Goal: Information Seeking & Learning: Compare options

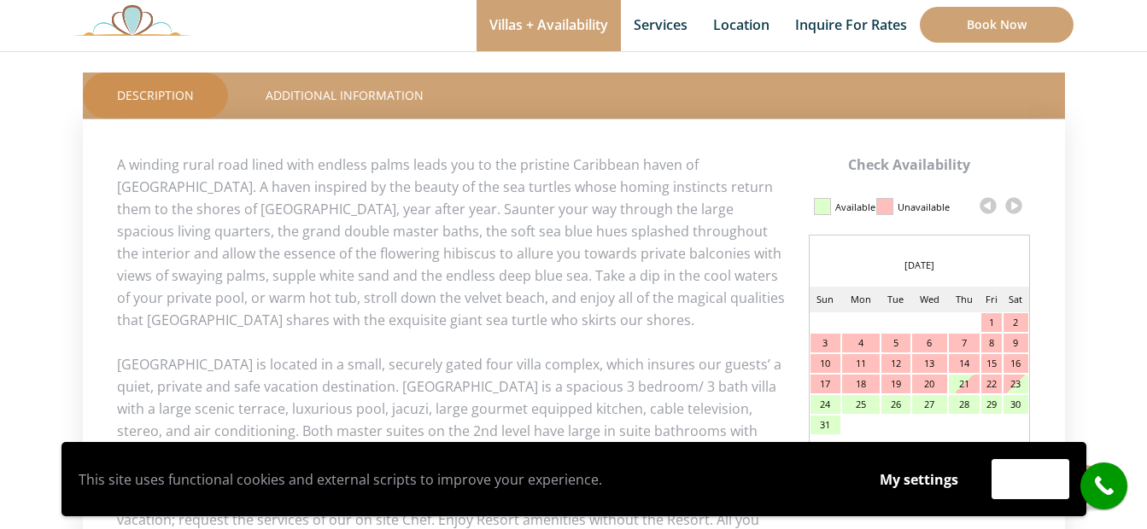
scroll to position [854, 0]
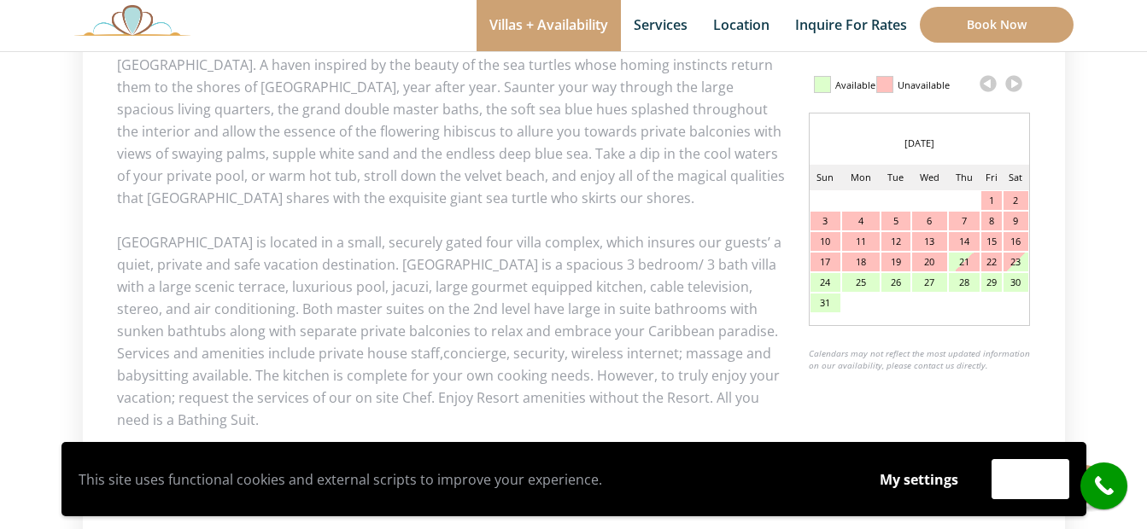
click at [1012, 86] on link at bounding box center [1014, 84] width 26 height 26
click at [1012, 85] on link at bounding box center [1014, 84] width 26 height 26
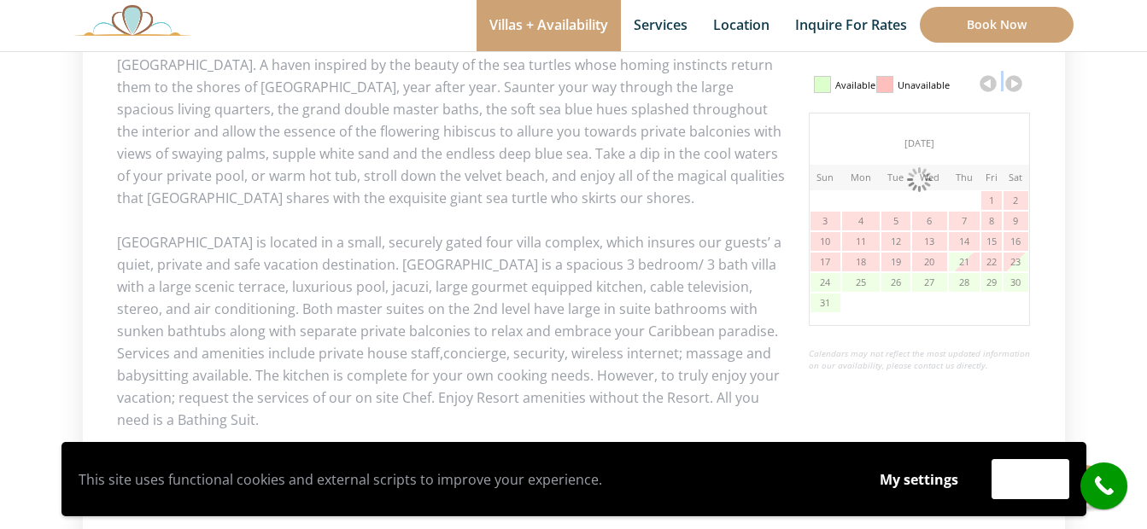
click at [1012, 85] on link at bounding box center [1014, 84] width 26 height 26
click at [1014, 85] on link at bounding box center [1014, 84] width 26 height 26
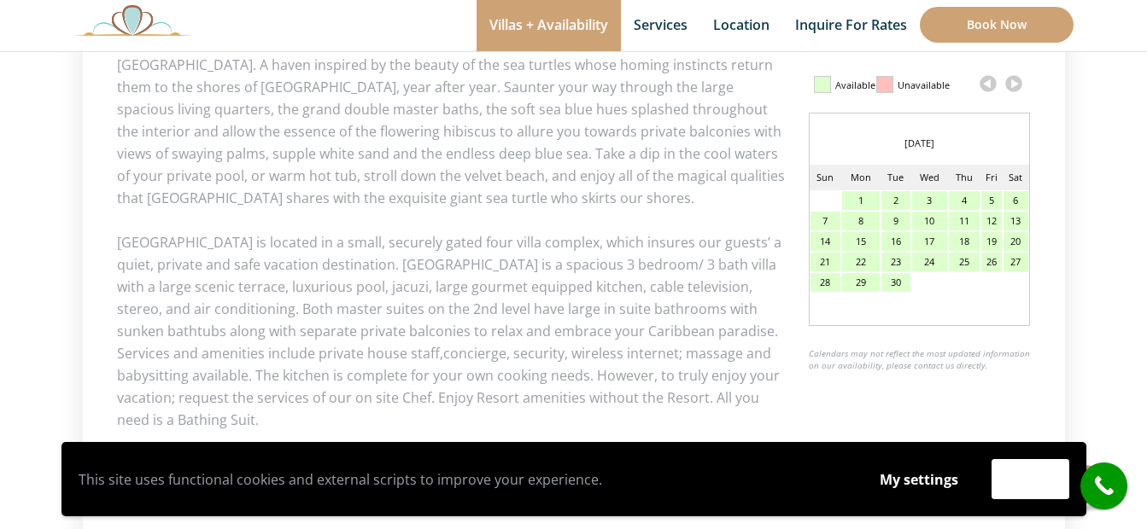
click at [1014, 85] on link at bounding box center [1014, 84] width 26 height 26
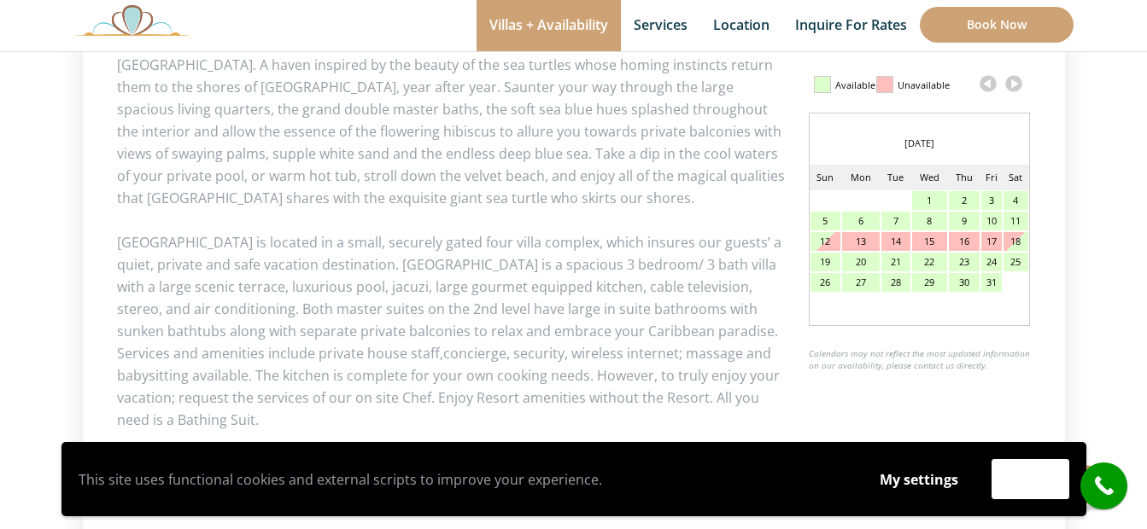
click at [1014, 85] on link at bounding box center [1014, 84] width 26 height 26
click at [1016, 88] on link at bounding box center [1014, 84] width 26 height 26
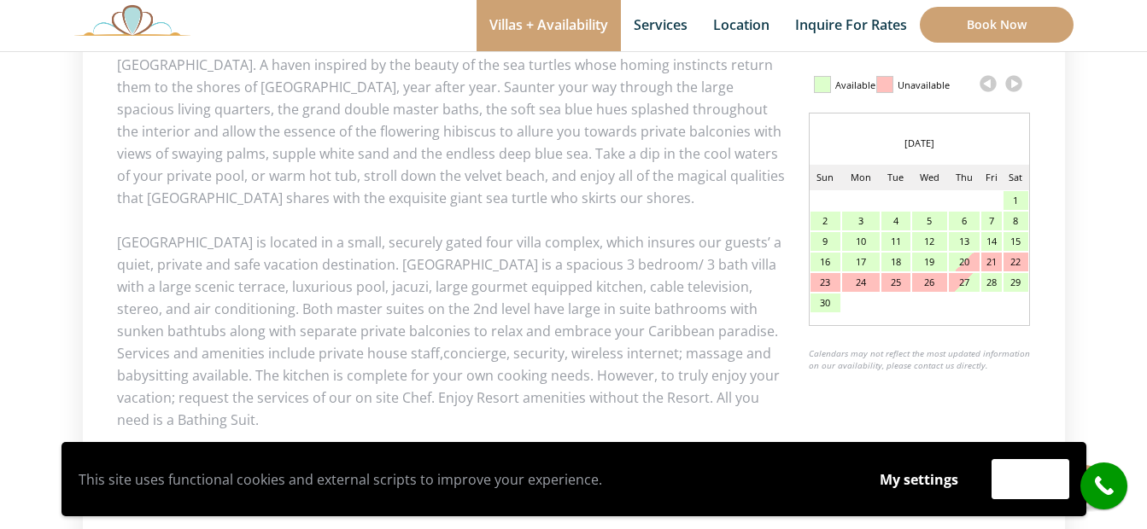
click at [1016, 87] on link at bounding box center [1014, 84] width 26 height 26
click at [1015, 87] on link at bounding box center [1014, 84] width 26 height 26
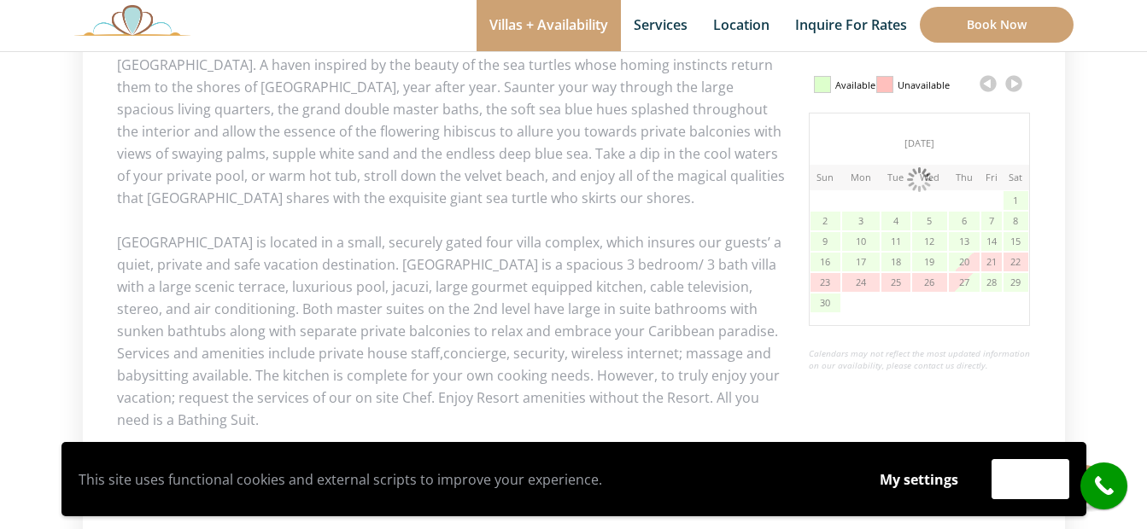
click at [1015, 86] on link at bounding box center [1014, 84] width 26 height 26
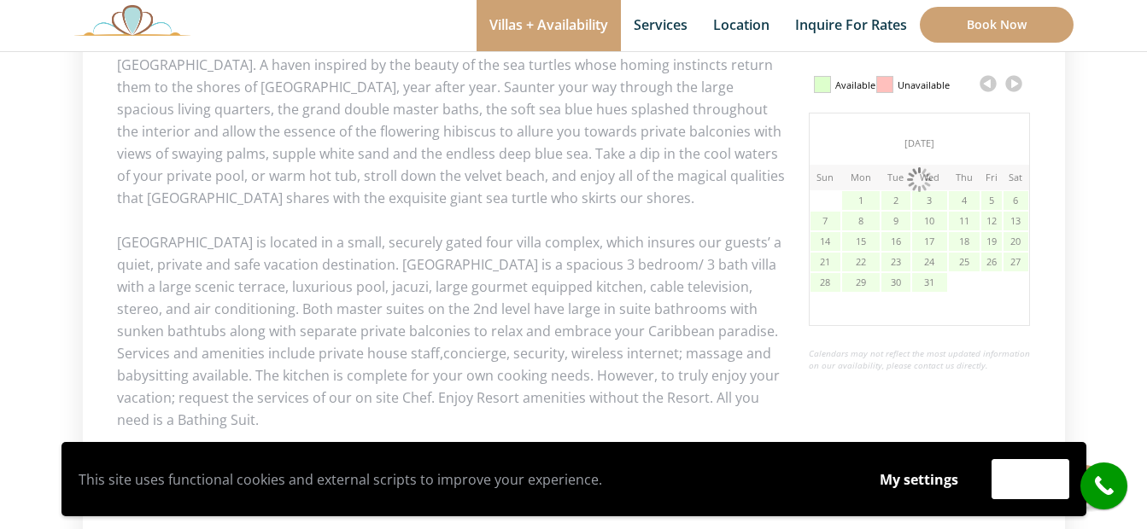
click at [1015, 86] on link at bounding box center [1014, 84] width 26 height 26
click at [1015, 87] on link at bounding box center [1014, 84] width 26 height 26
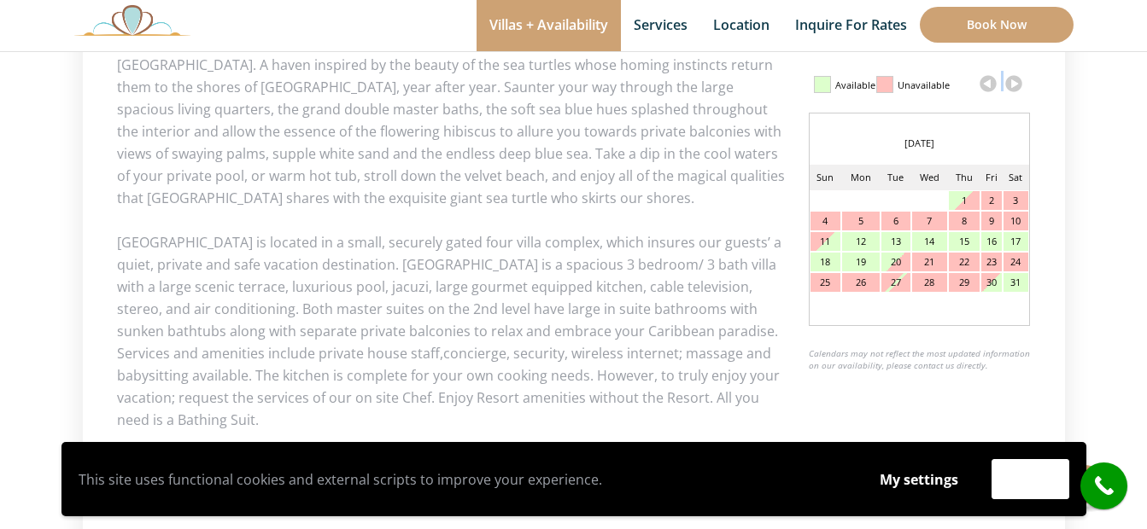
click at [1013, 89] on link at bounding box center [1014, 84] width 26 height 26
click at [1014, 87] on link at bounding box center [1014, 84] width 26 height 26
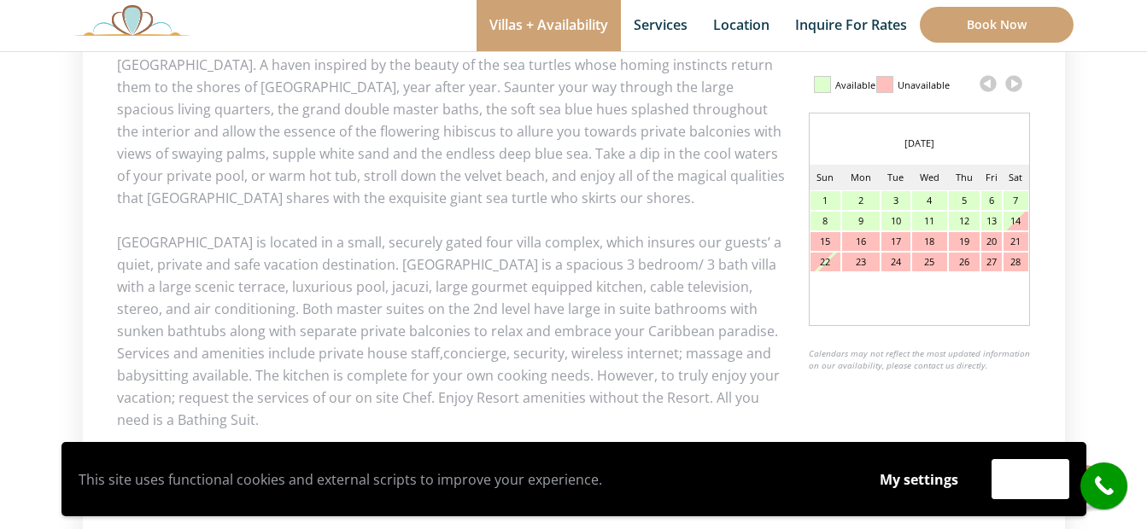
click at [1014, 87] on link at bounding box center [1014, 84] width 26 height 26
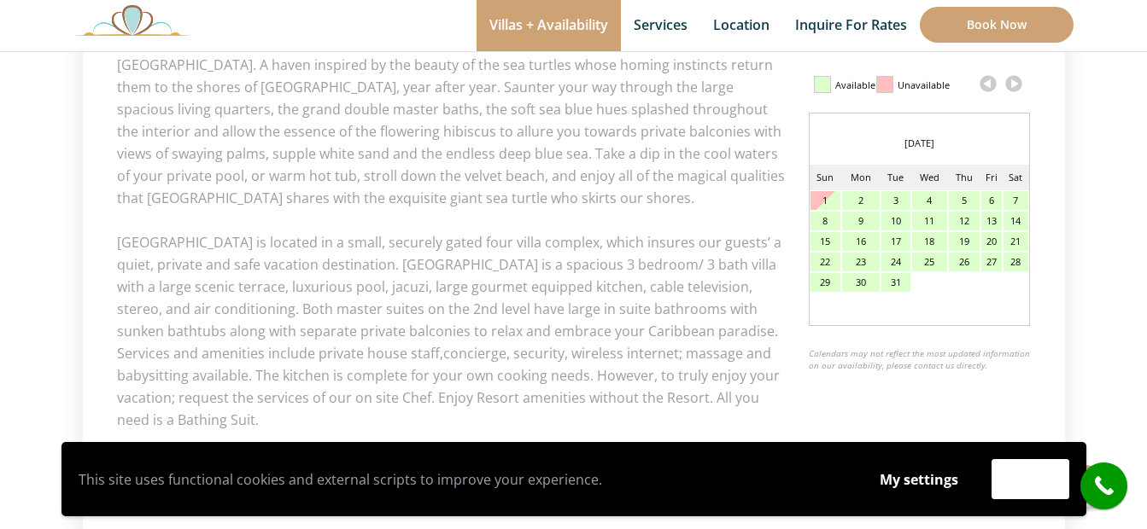
click at [1015, 87] on link at bounding box center [1014, 84] width 26 height 26
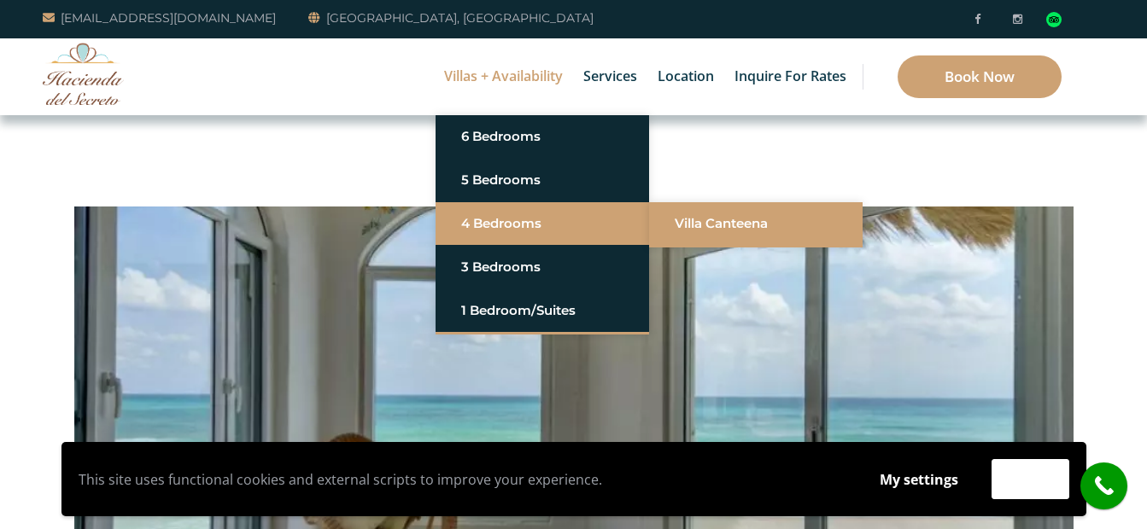
click at [657, 220] on li "Villa Canteena" at bounding box center [755, 223] width 213 height 43
click at [676, 224] on link "Villa Canteena" at bounding box center [755, 223] width 162 height 31
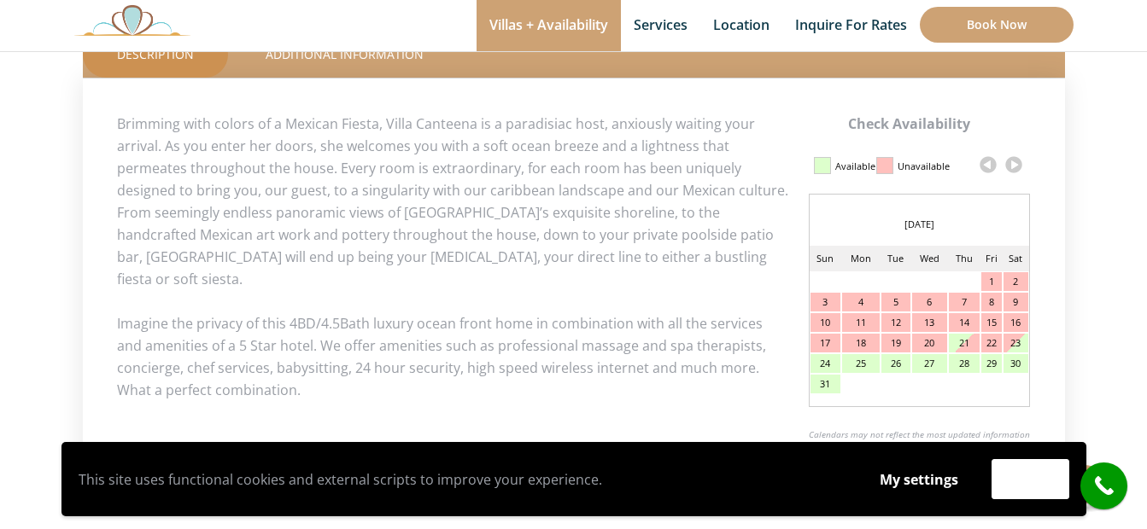
scroll to position [768, 0]
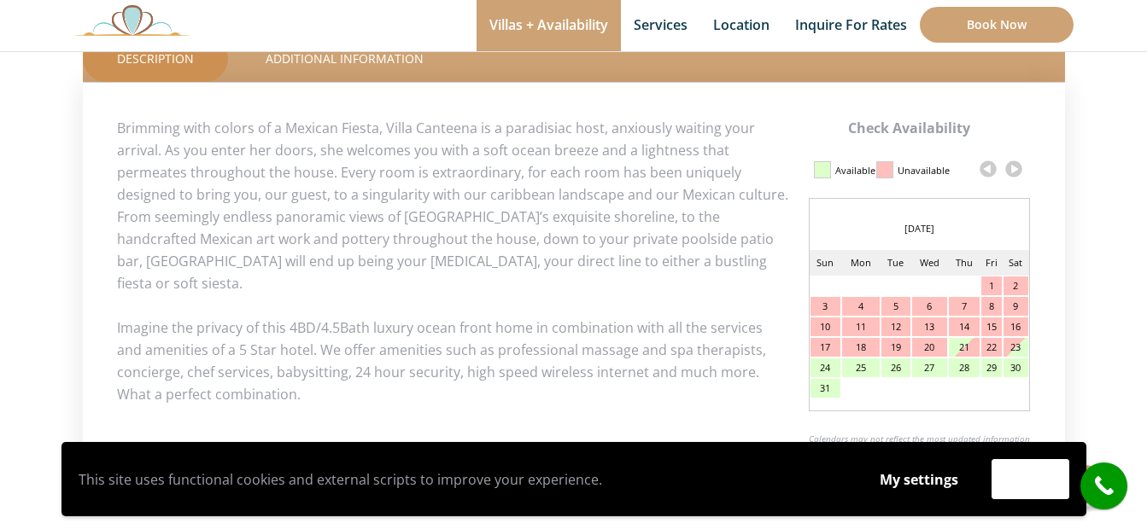
click at [1014, 173] on link at bounding box center [1014, 169] width 26 height 26
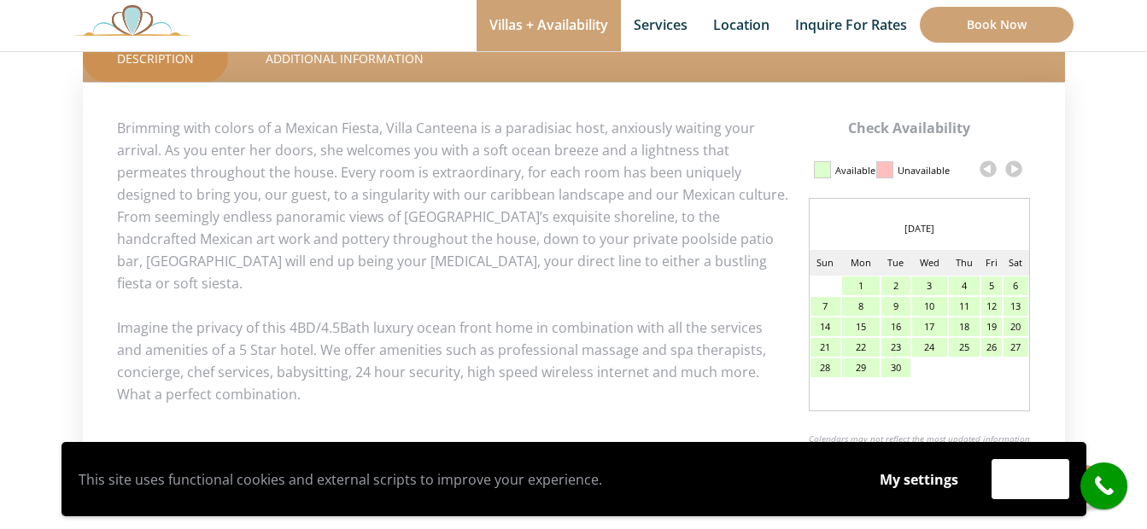
click at [1014, 166] on link at bounding box center [1014, 169] width 26 height 26
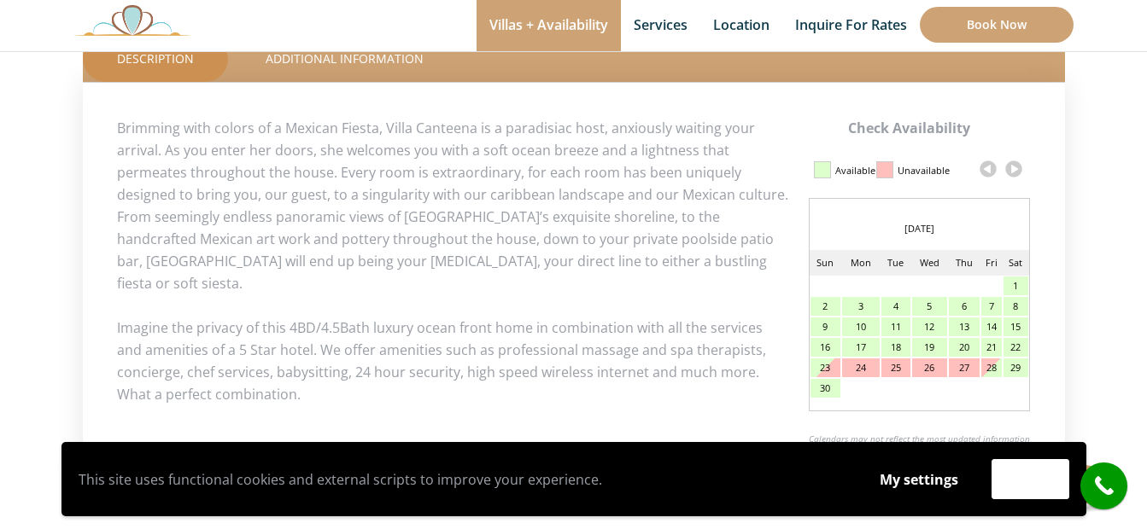
click at [1014, 166] on link at bounding box center [1014, 169] width 26 height 26
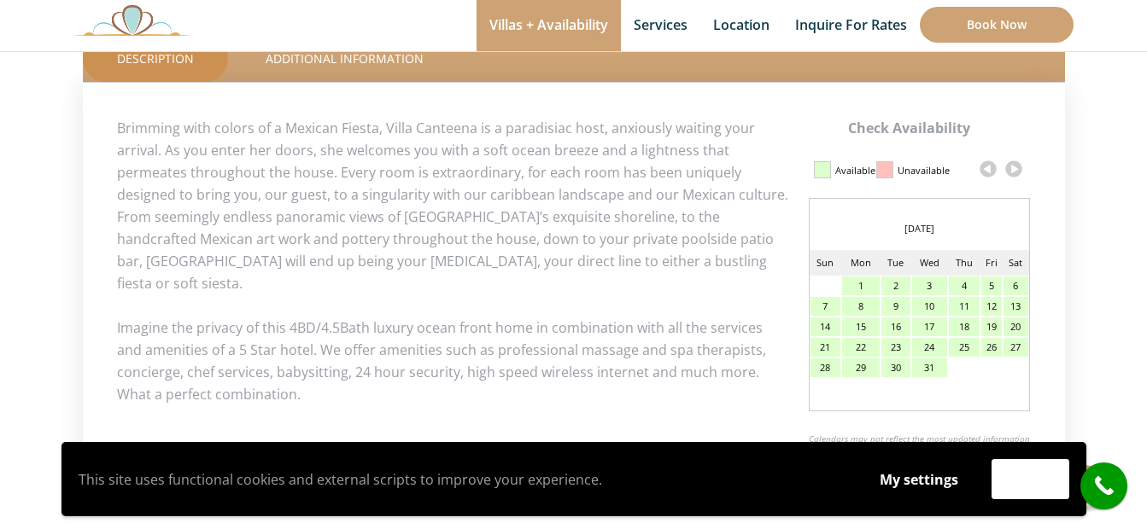
click at [1014, 166] on link at bounding box center [1014, 169] width 26 height 26
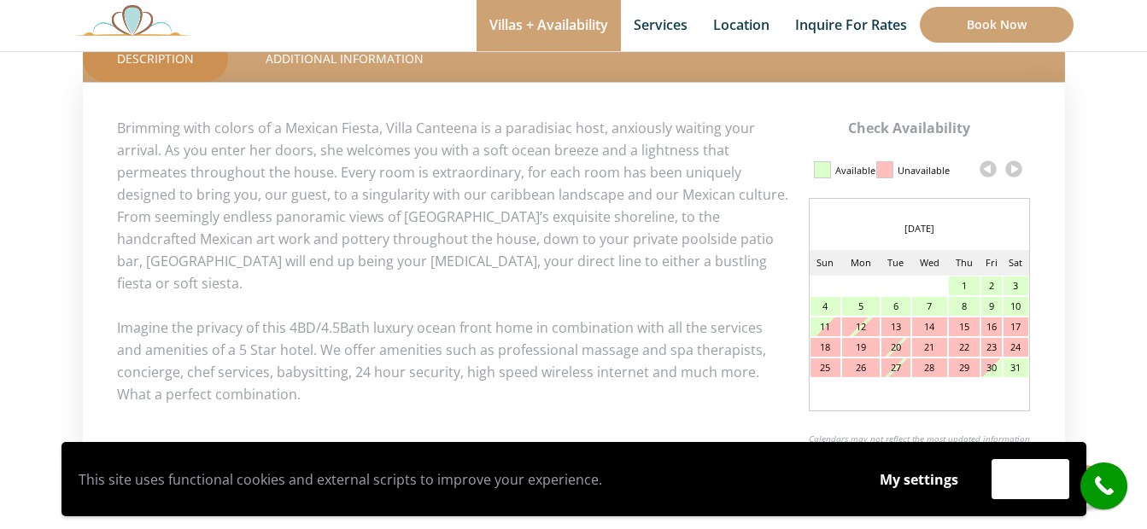
click at [1014, 166] on link at bounding box center [1014, 169] width 26 height 26
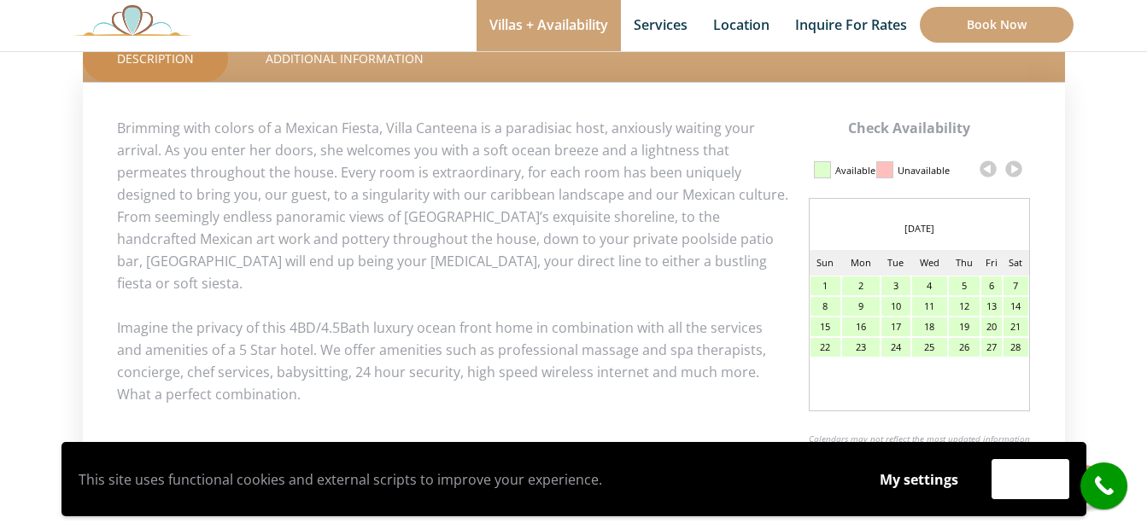
click at [1014, 166] on link at bounding box center [1014, 169] width 26 height 26
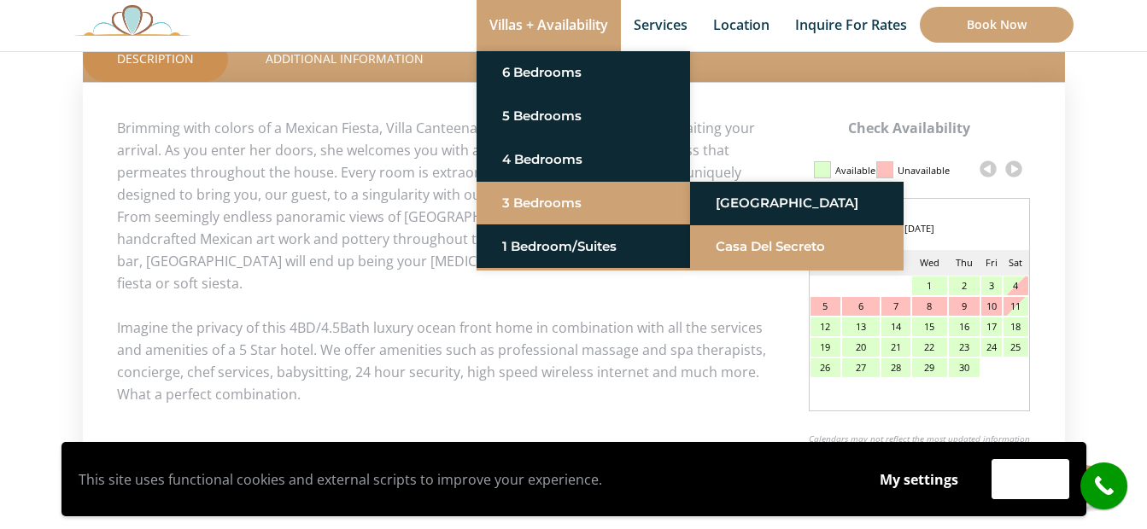
click at [756, 244] on link "Casa del Secreto" at bounding box center [796, 246] width 162 height 31
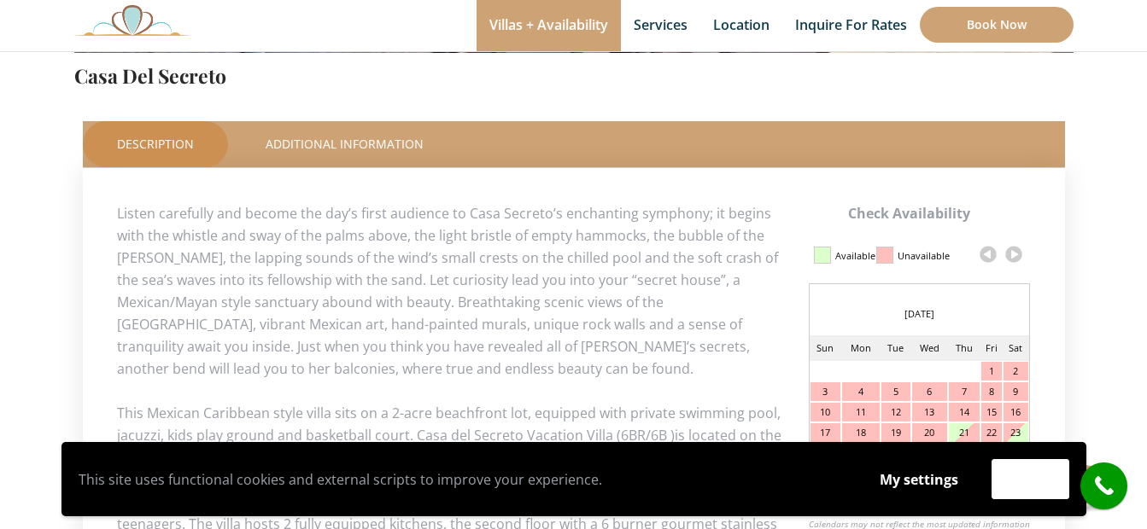
scroll to position [768, 0]
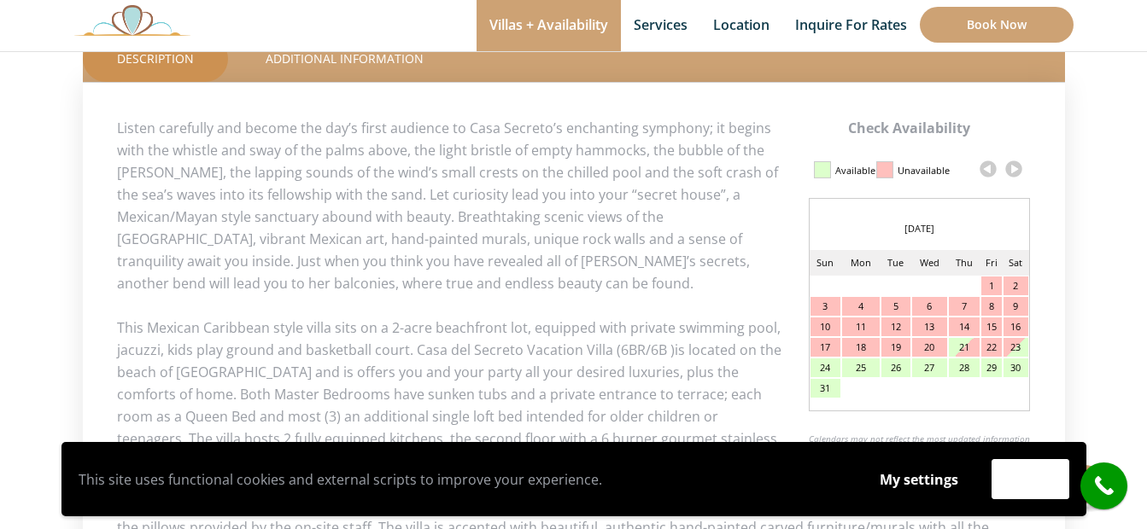
click at [1013, 172] on link at bounding box center [1014, 169] width 26 height 26
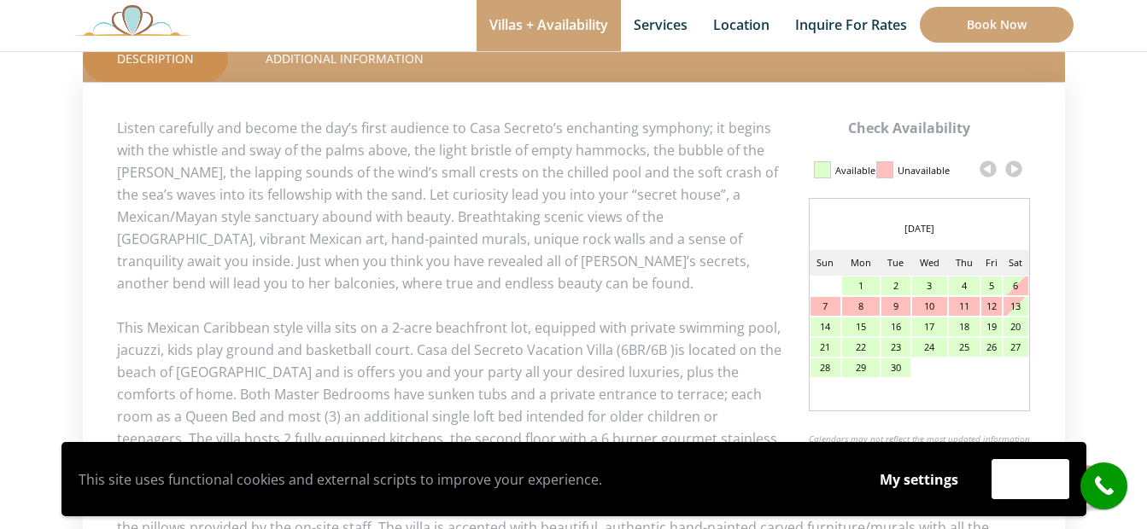
click at [1013, 172] on link at bounding box center [1014, 169] width 26 height 26
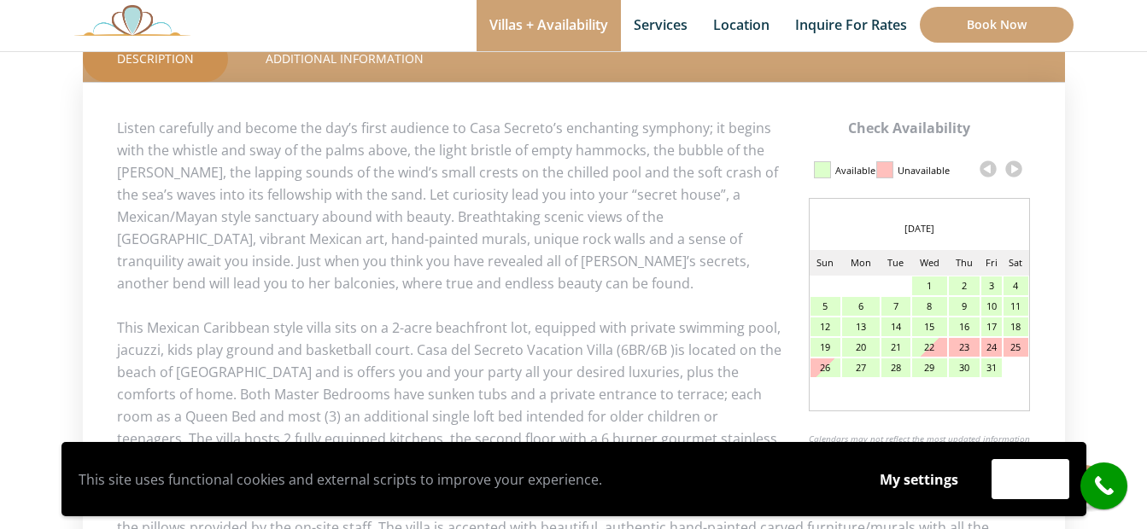
click at [1013, 172] on link at bounding box center [1014, 169] width 26 height 26
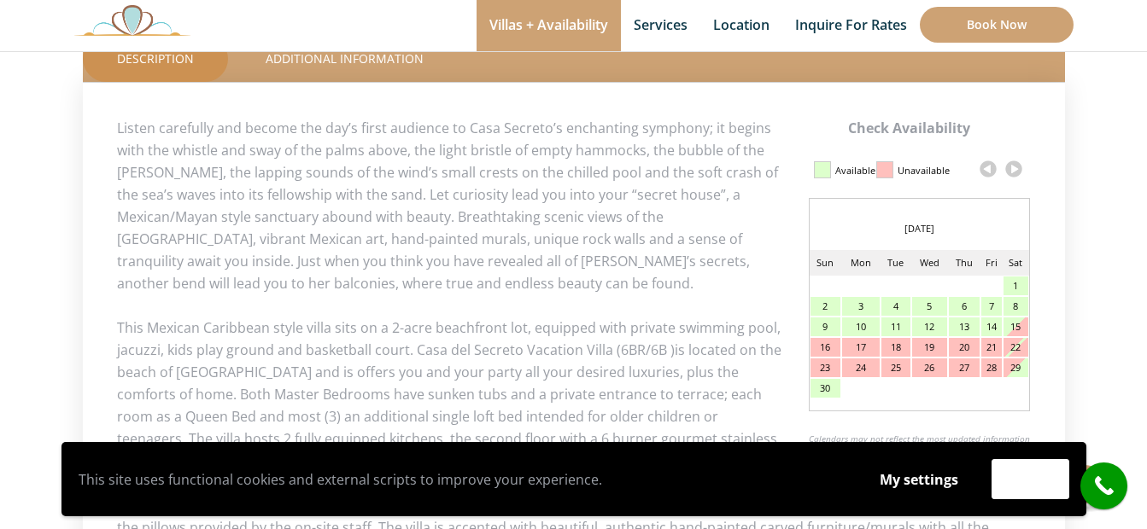
click at [1012, 172] on link at bounding box center [1014, 169] width 26 height 26
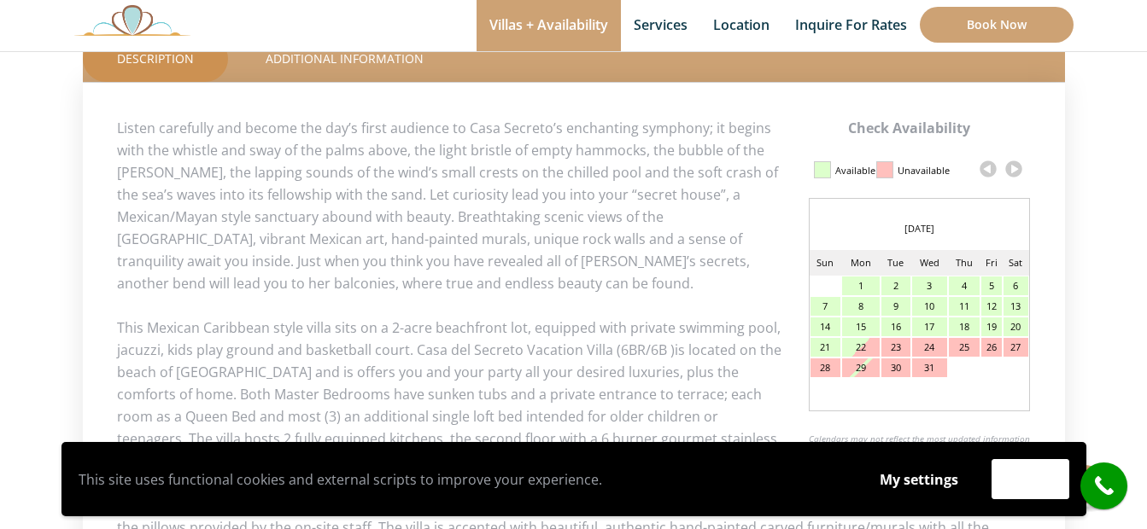
click at [1012, 172] on link at bounding box center [1014, 169] width 26 height 26
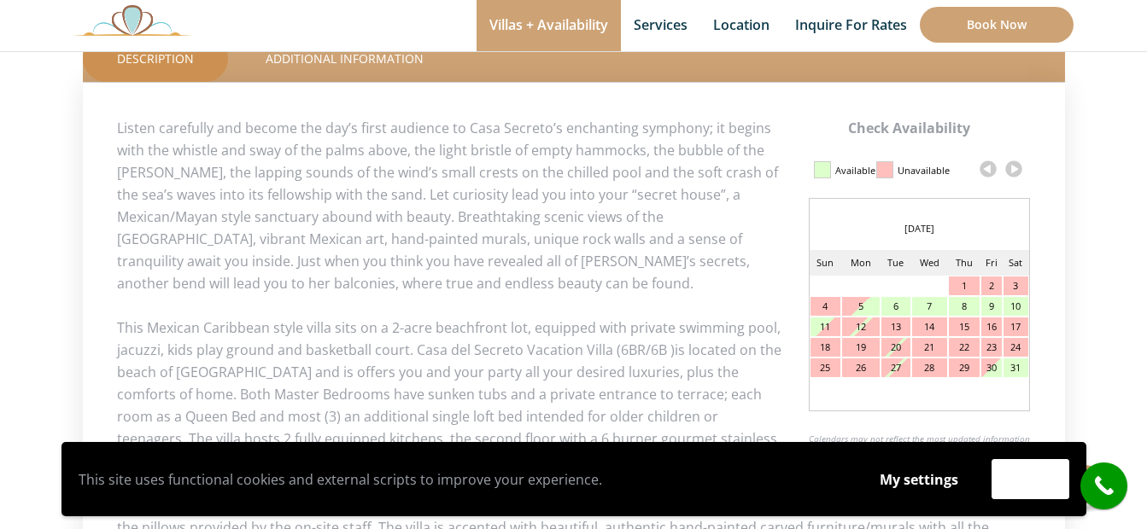
click at [1012, 172] on link at bounding box center [1014, 169] width 26 height 26
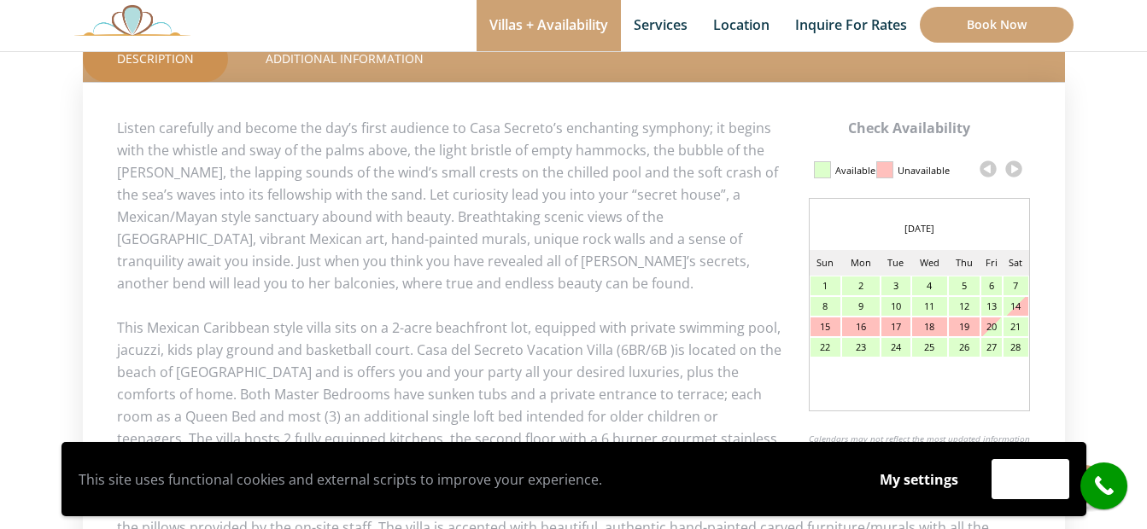
click at [1012, 172] on link at bounding box center [1014, 169] width 26 height 26
click at [1010, 172] on link at bounding box center [1014, 169] width 26 height 26
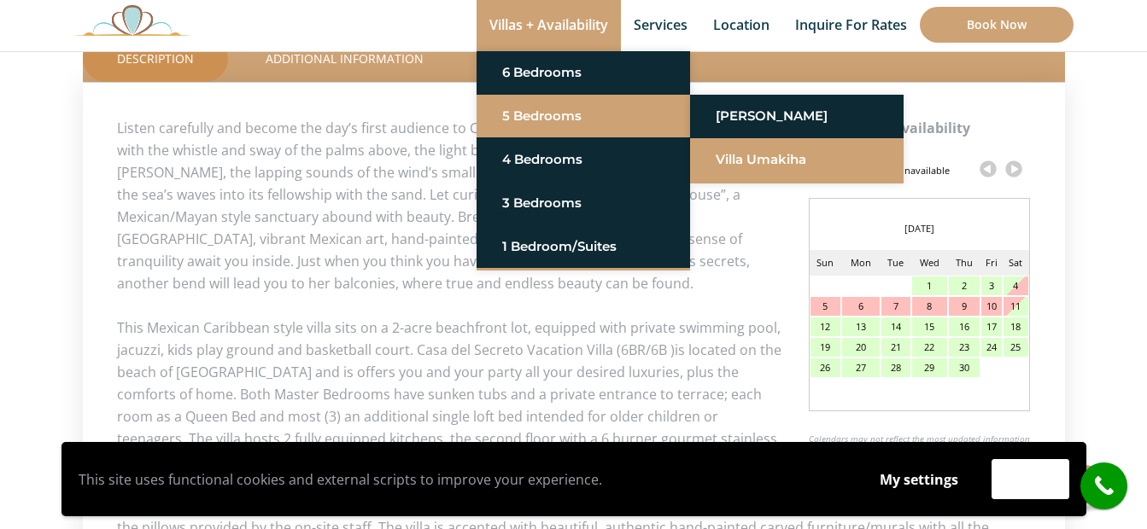
click at [760, 157] on link "Villa Umakiha" at bounding box center [796, 159] width 162 height 31
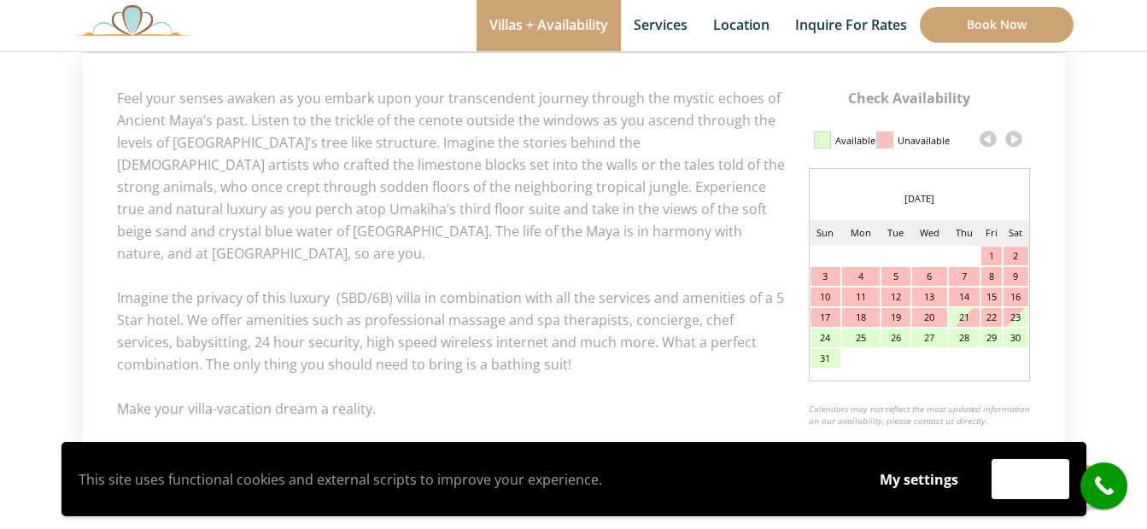
scroll to position [768, 0]
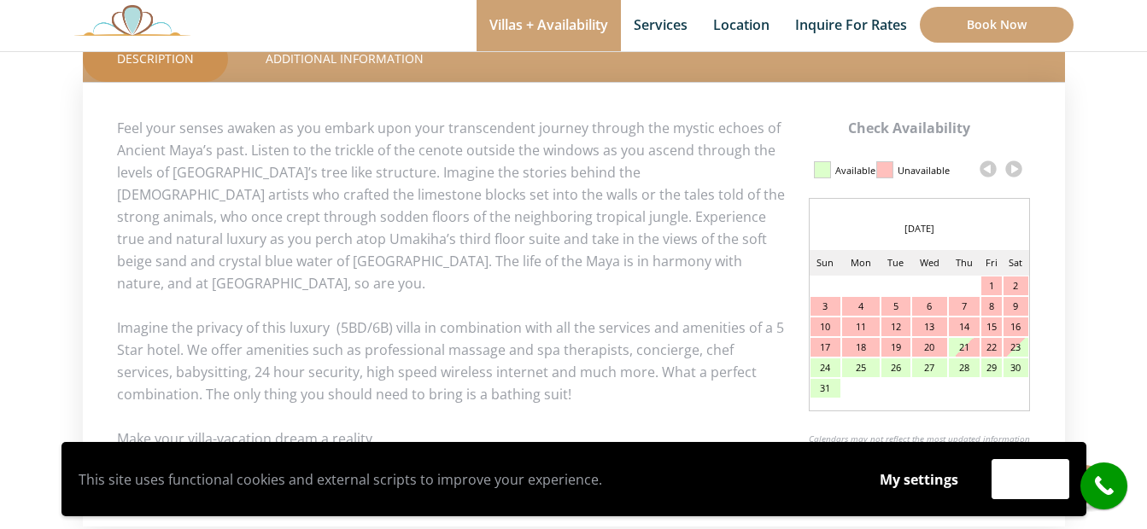
click at [1018, 166] on link at bounding box center [1014, 169] width 26 height 26
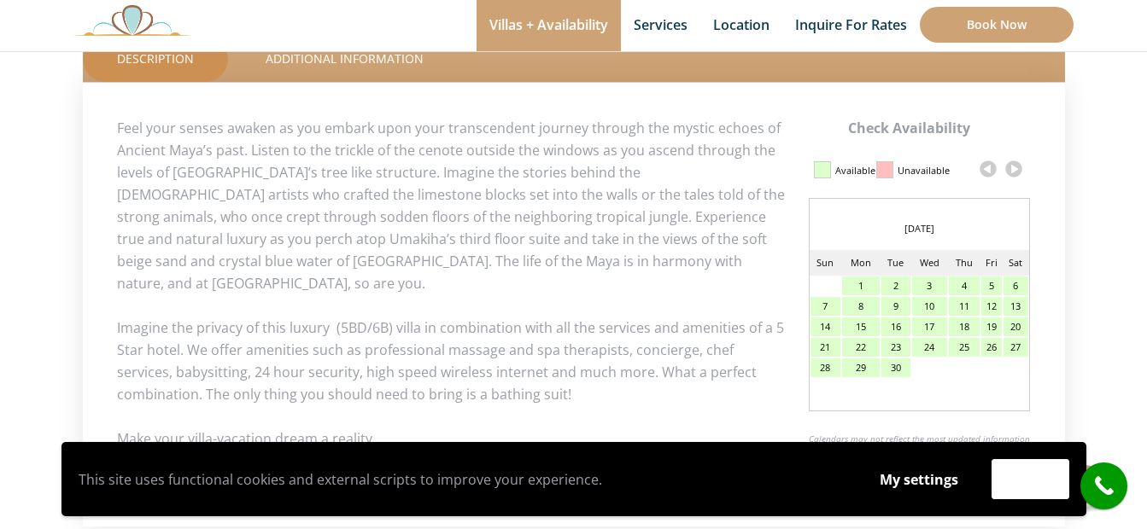
click at [1018, 166] on link at bounding box center [1014, 169] width 26 height 26
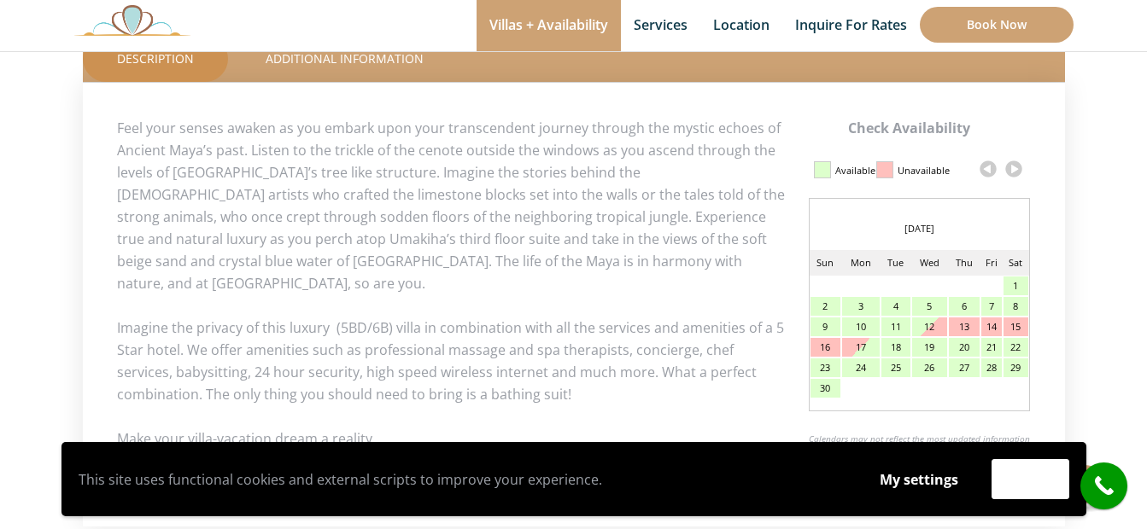
click at [1018, 166] on link at bounding box center [1014, 169] width 26 height 26
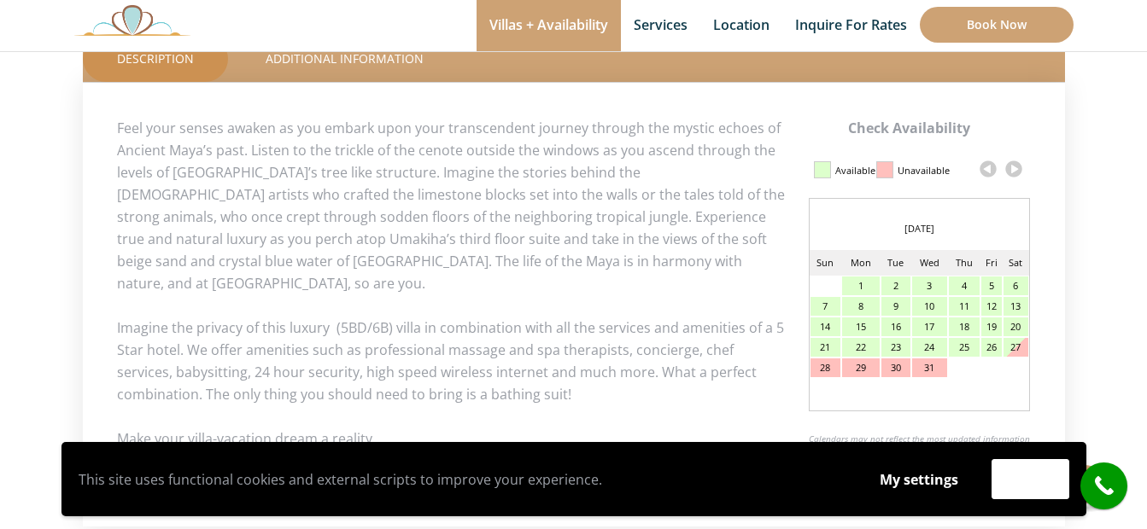
click at [1018, 166] on link at bounding box center [1014, 169] width 26 height 26
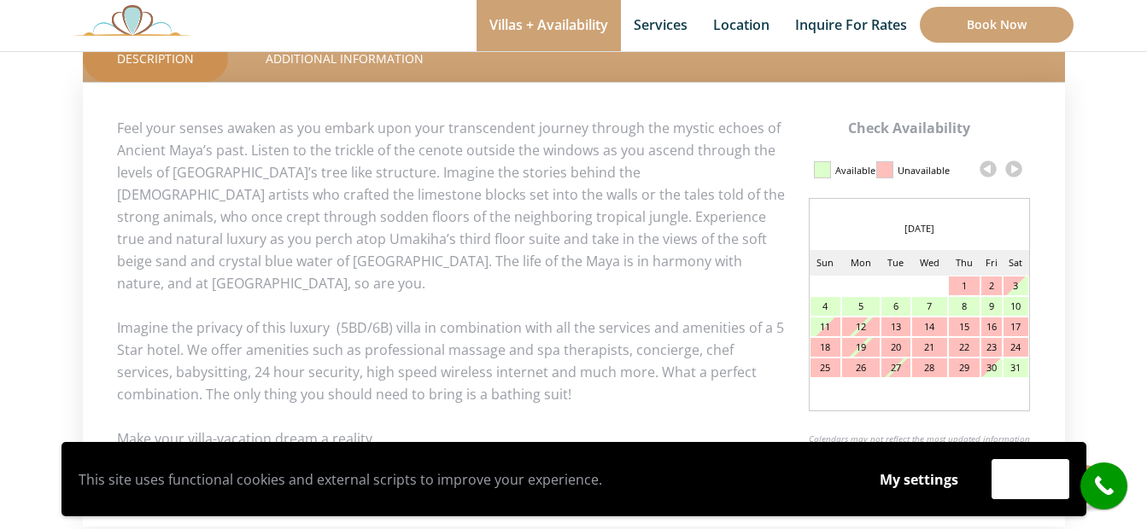
click at [1019, 166] on link at bounding box center [1014, 169] width 26 height 26
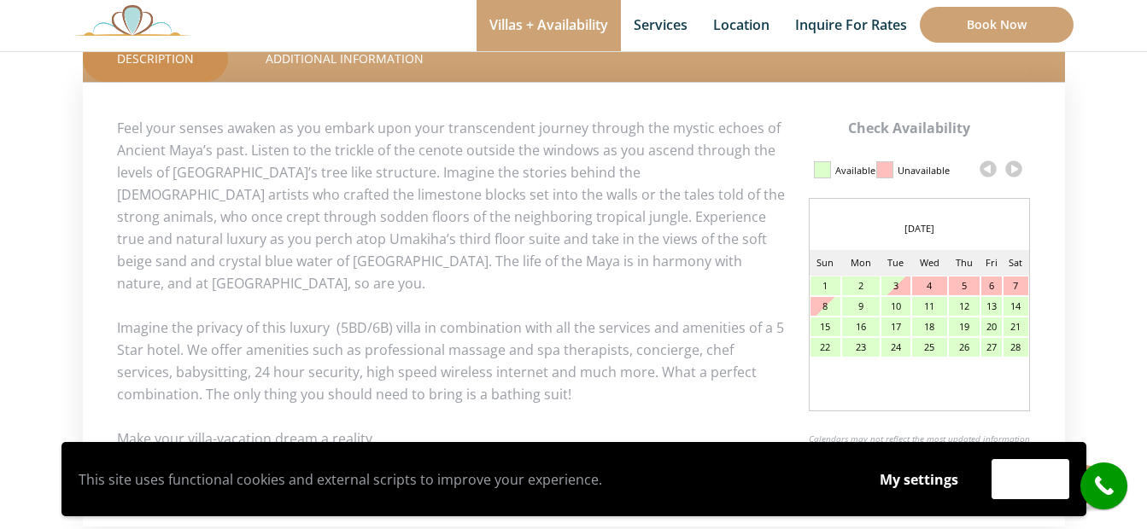
click at [1015, 170] on link at bounding box center [1014, 169] width 26 height 26
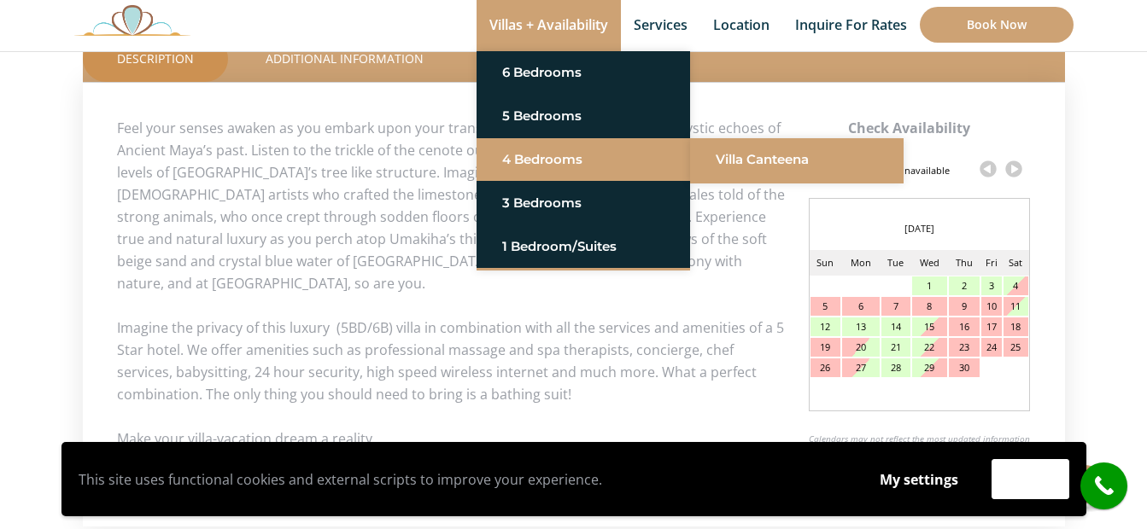
click at [729, 174] on link "Villa Canteena" at bounding box center [796, 159] width 162 height 31
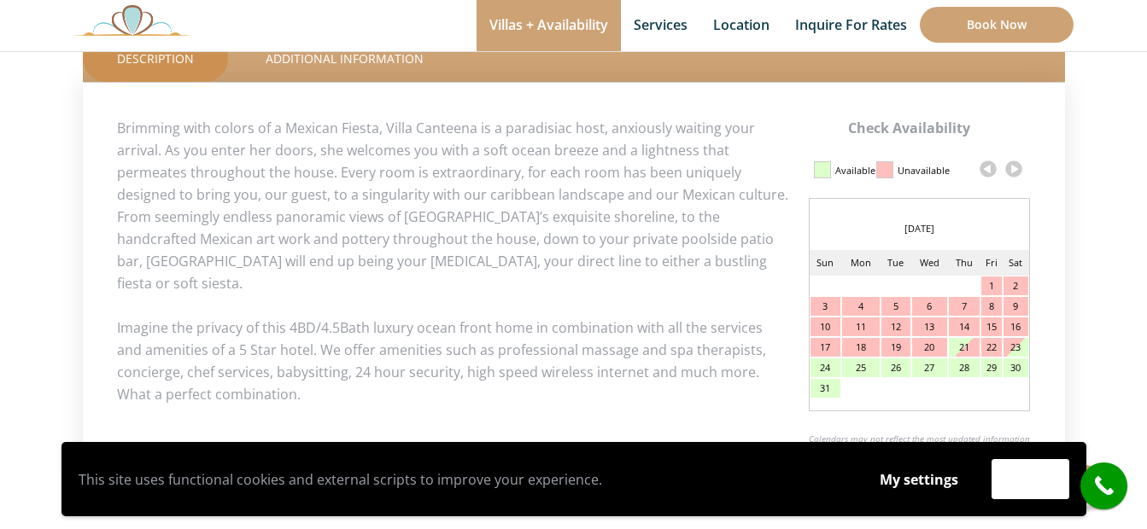
scroll to position [854, 0]
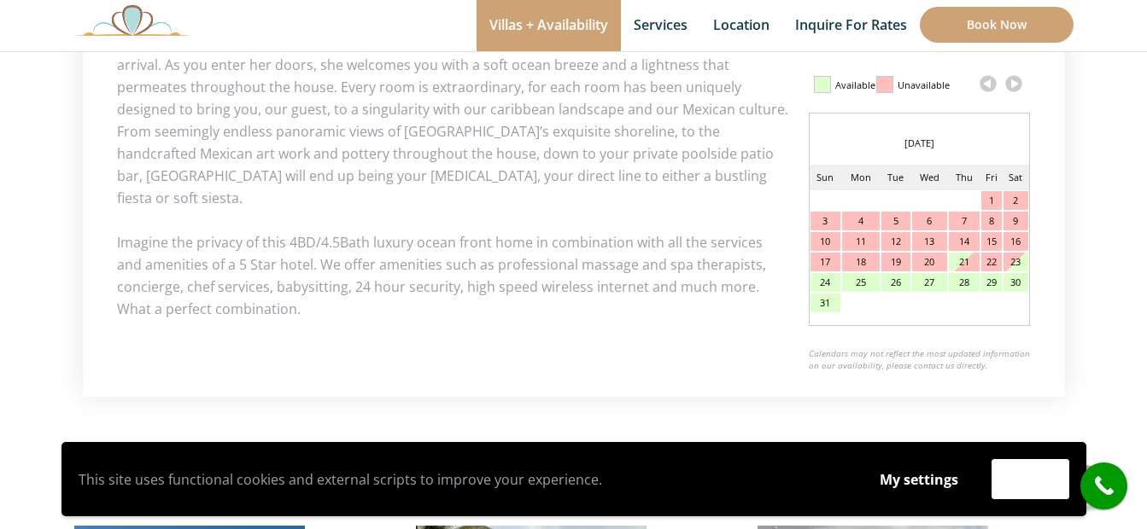
click at [1016, 82] on link at bounding box center [1014, 84] width 26 height 26
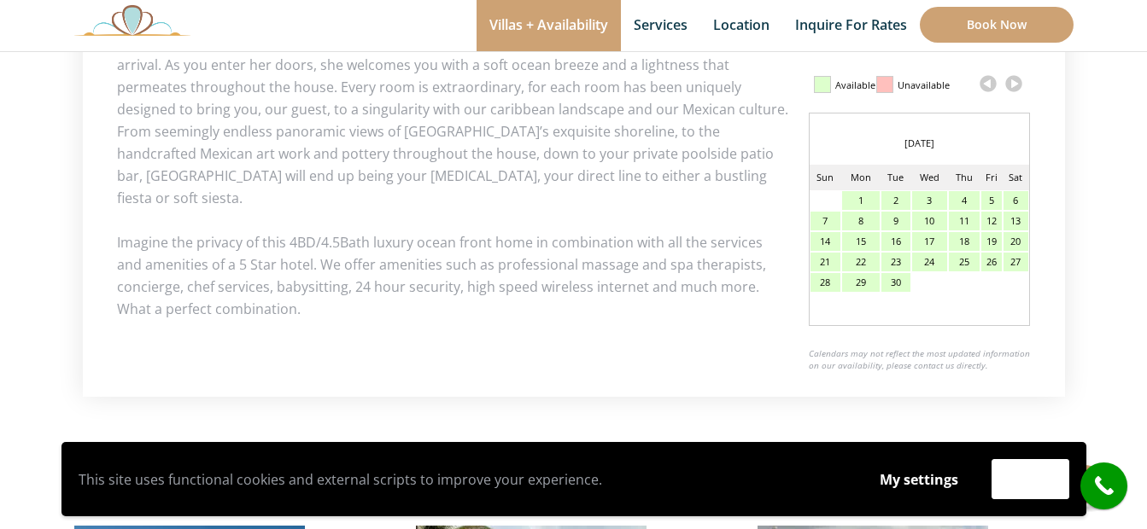
click at [1016, 82] on link at bounding box center [1014, 84] width 26 height 26
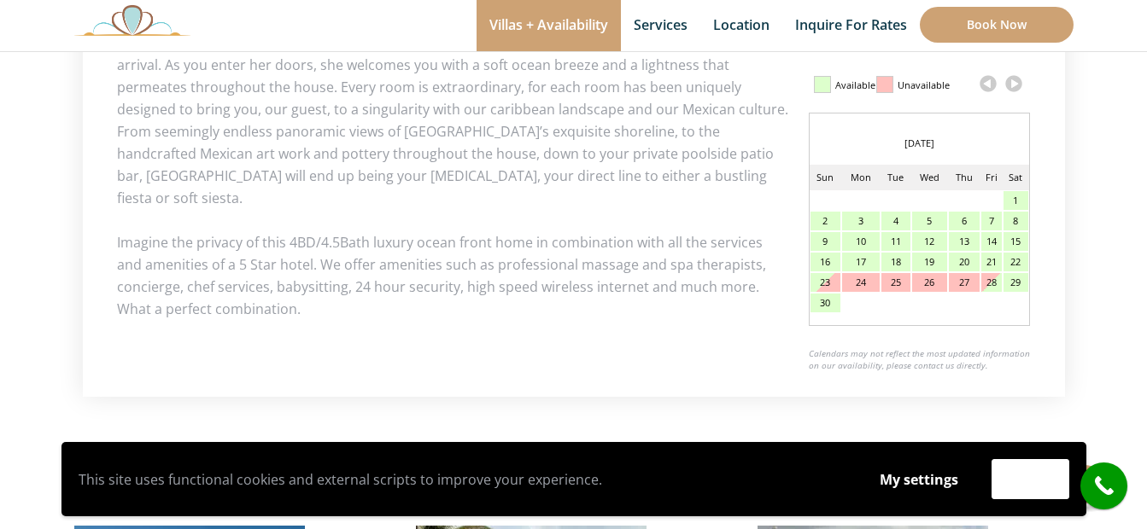
click at [1016, 82] on link at bounding box center [1014, 84] width 26 height 26
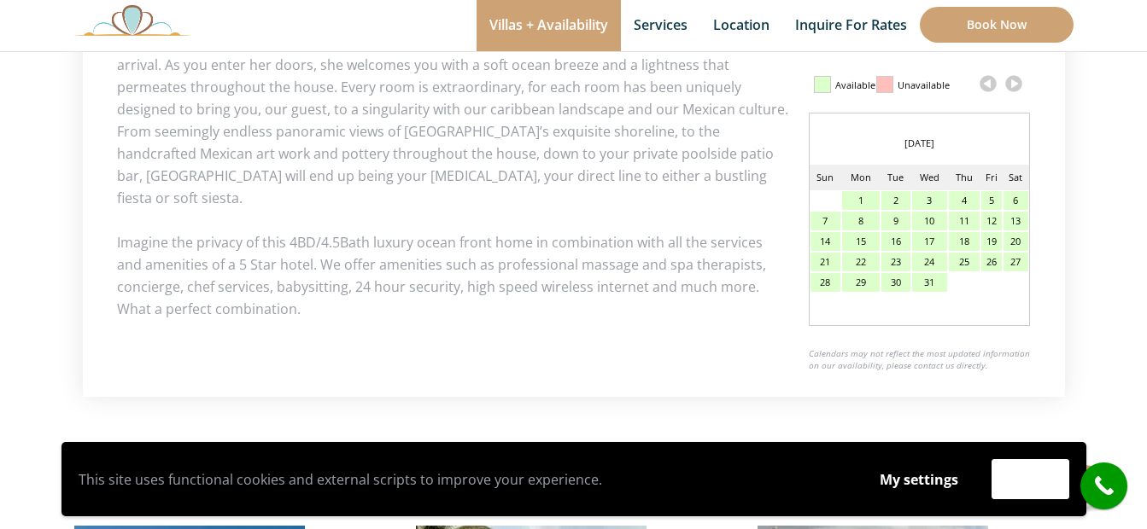
click at [1016, 81] on link at bounding box center [1014, 84] width 26 height 26
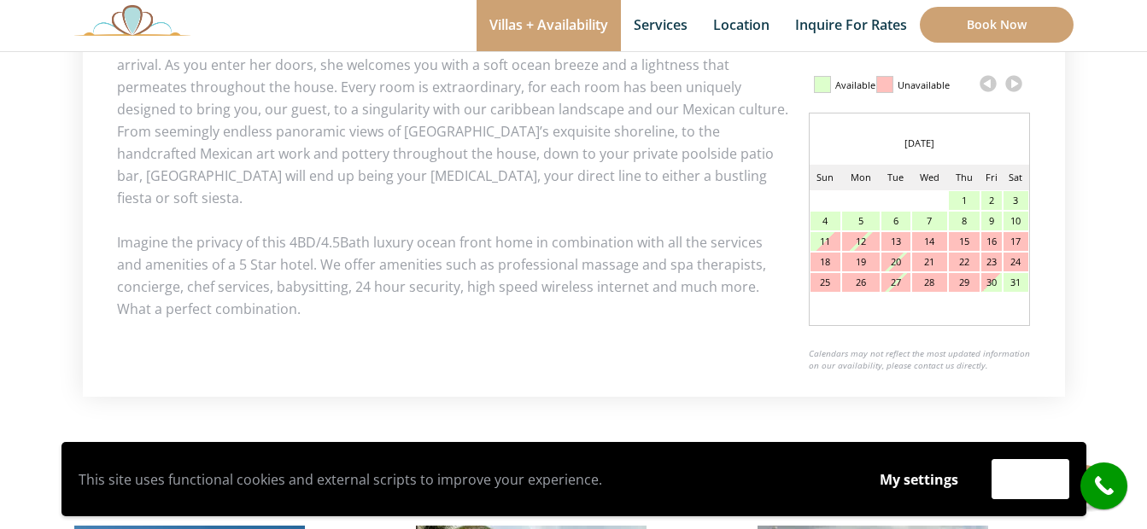
click at [1016, 81] on link at bounding box center [1014, 84] width 26 height 26
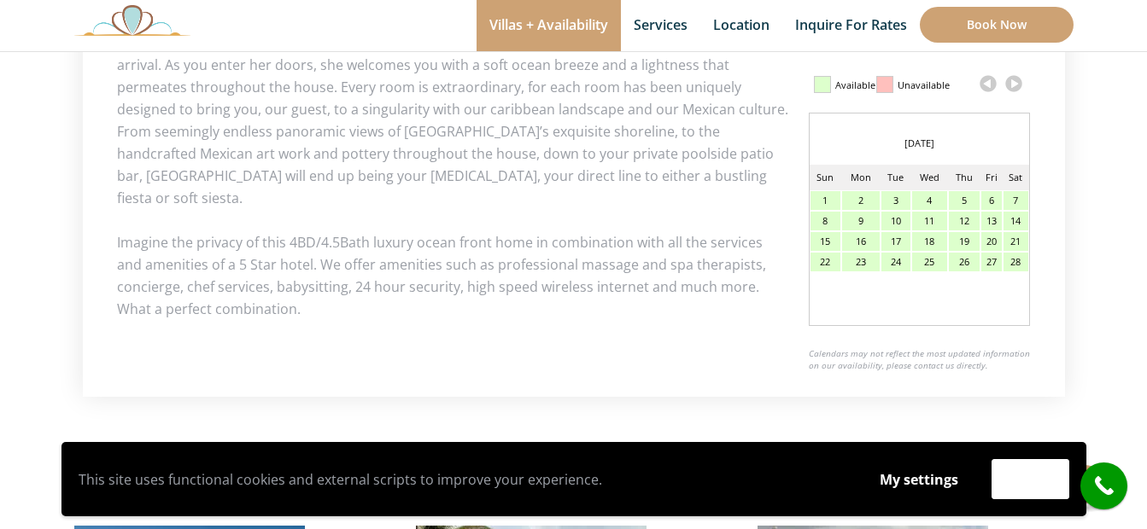
click at [1016, 81] on link at bounding box center [1014, 84] width 26 height 26
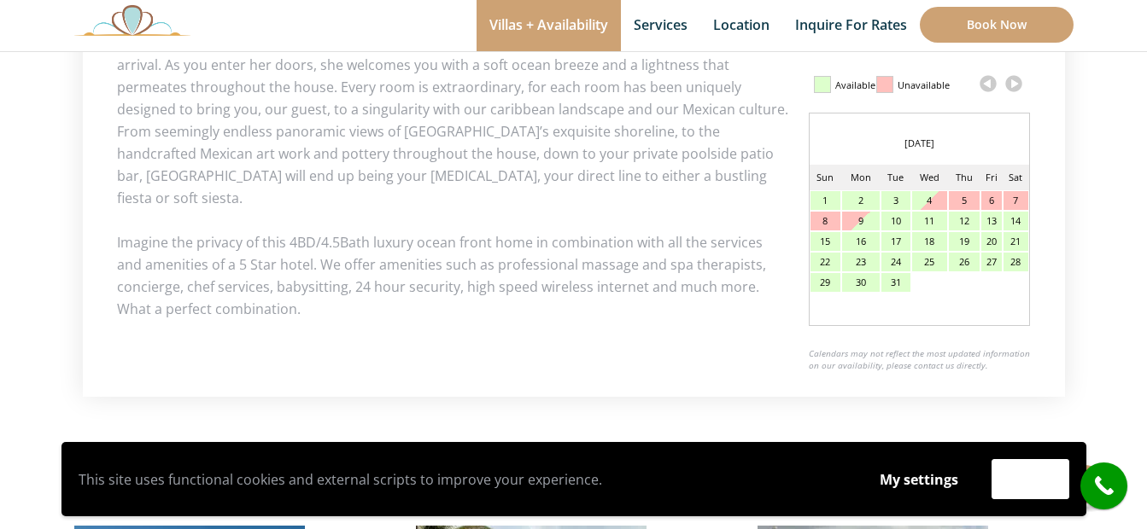
click at [1016, 81] on link at bounding box center [1014, 84] width 26 height 26
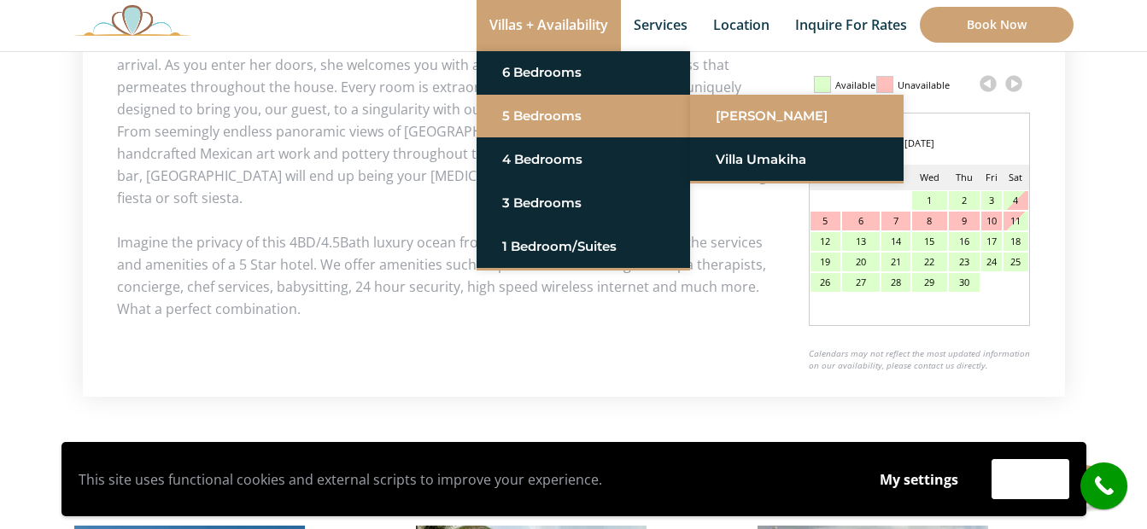
click at [731, 126] on link "[PERSON_NAME]" at bounding box center [796, 116] width 162 height 31
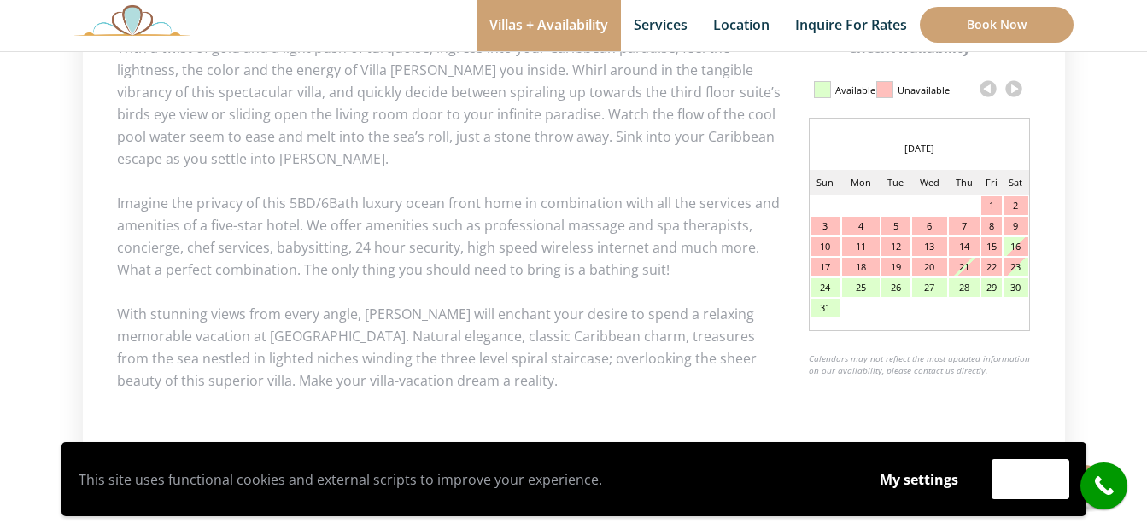
scroll to position [768, 0]
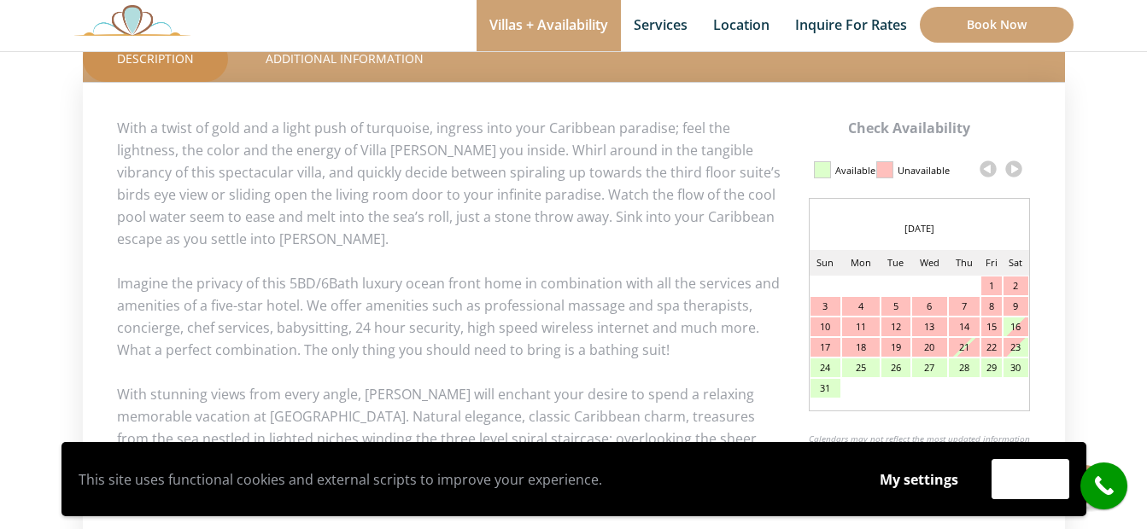
click at [1008, 169] on link at bounding box center [1014, 169] width 26 height 26
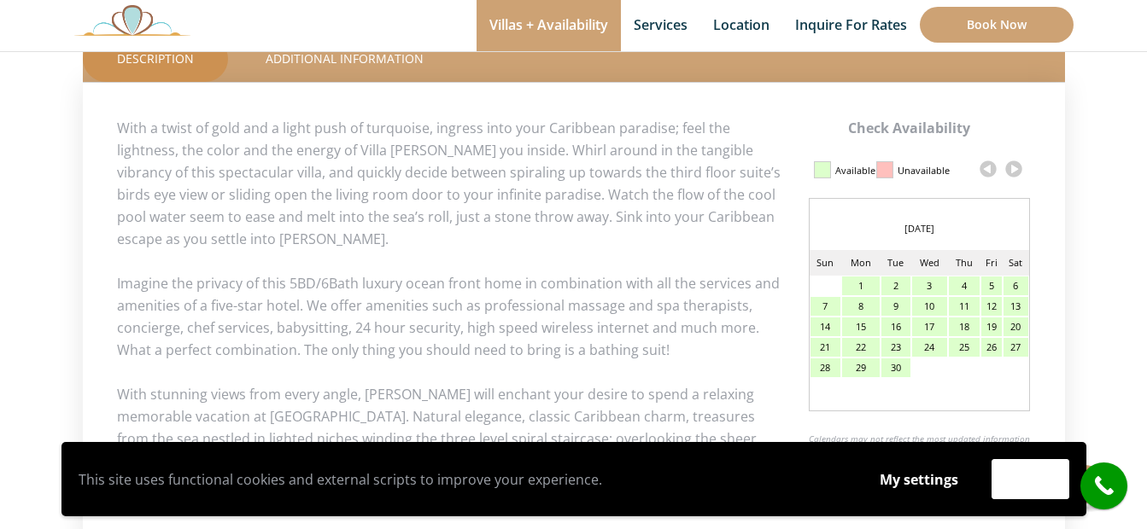
click at [1008, 169] on link at bounding box center [1014, 169] width 26 height 26
click at [1008, 170] on link at bounding box center [1014, 169] width 26 height 26
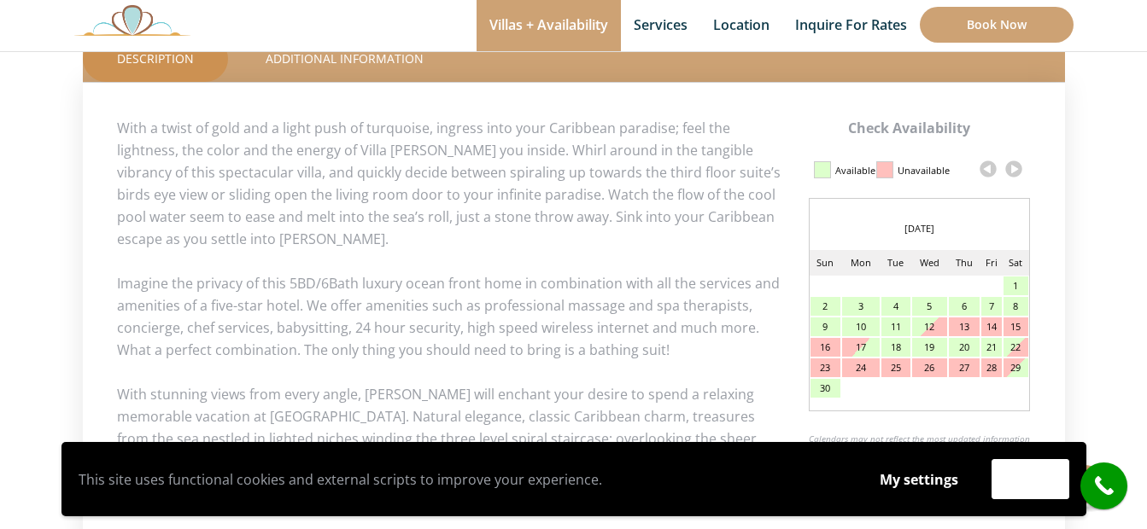
click at [1008, 170] on link at bounding box center [1014, 169] width 26 height 26
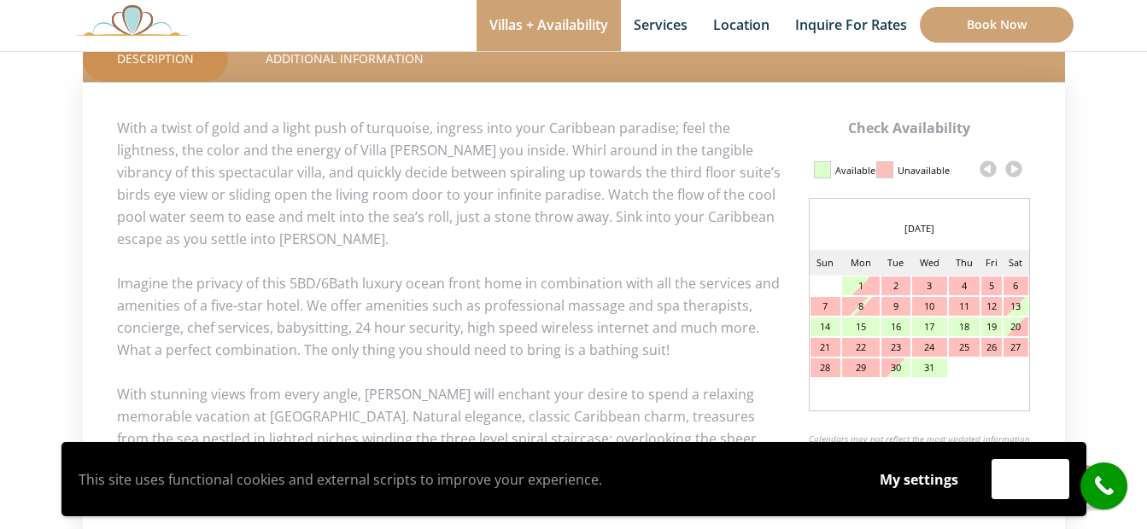
click at [1008, 170] on link at bounding box center [1014, 169] width 26 height 26
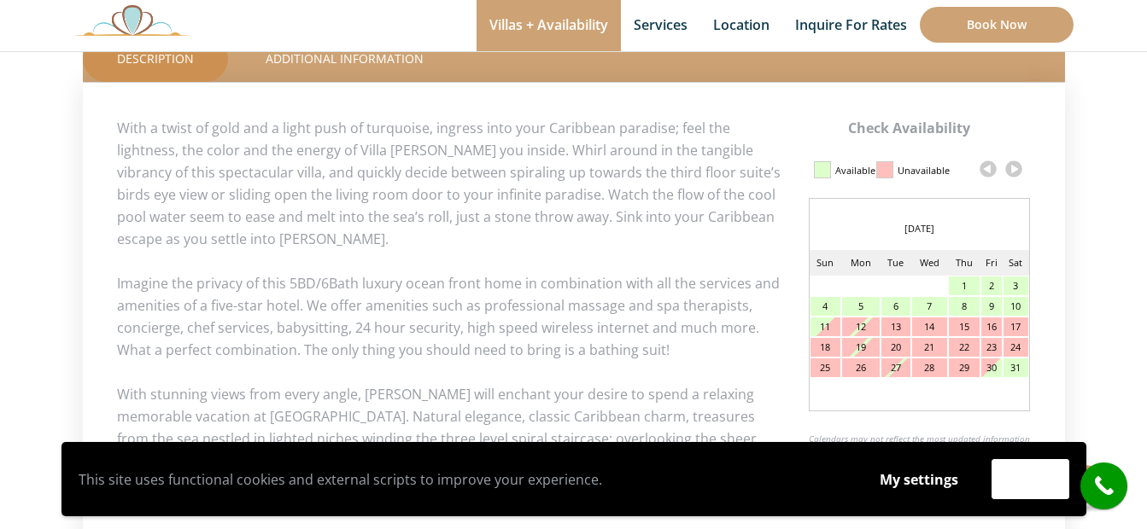
click at [1014, 168] on link at bounding box center [1014, 169] width 26 height 26
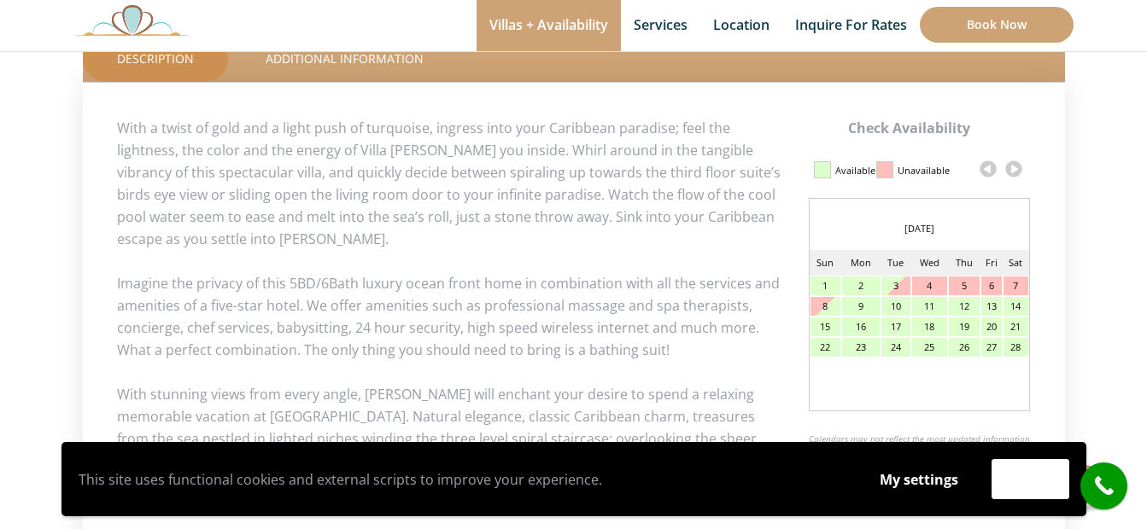
click at [1014, 168] on link at bounding box center [1014, 169] width 26 height 26
